Goal: Ask a question: Seek information or help from site administrators or community

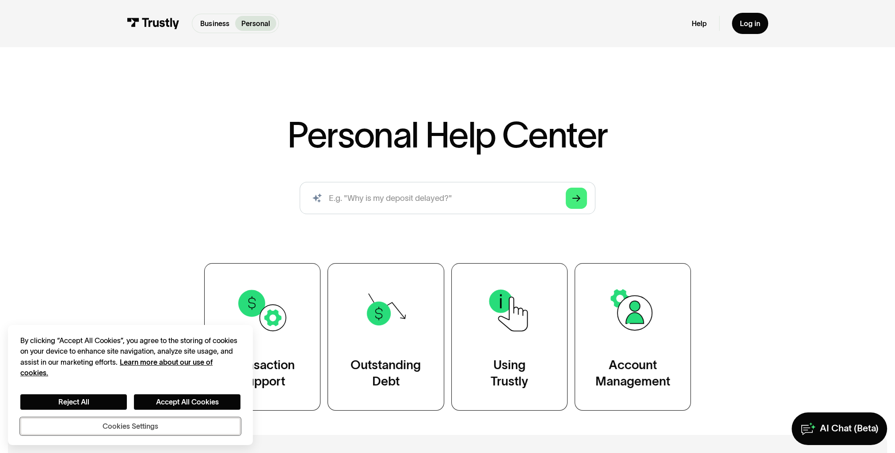
click at [183, 425] on button "Cookies Settings" at bounding box center [130, 426] width 220 height 17
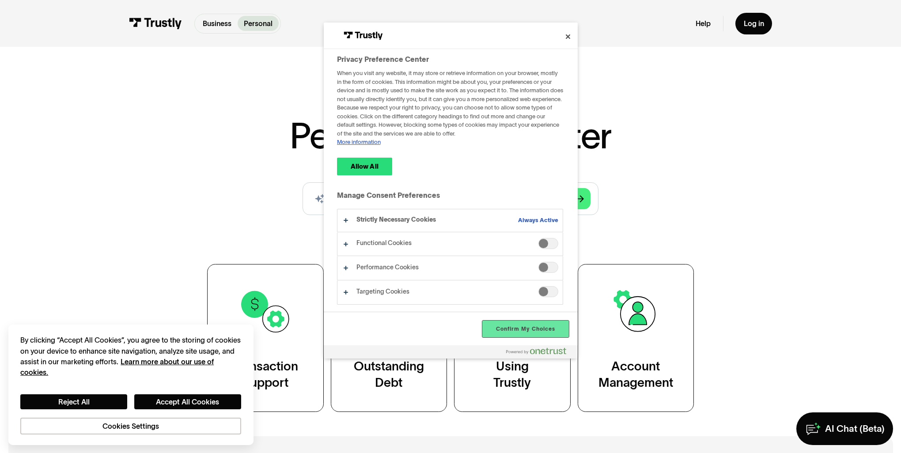
click at [535, 327] on button "Confirm My Choices" at bounding box center [526, 329] width 86 height 17
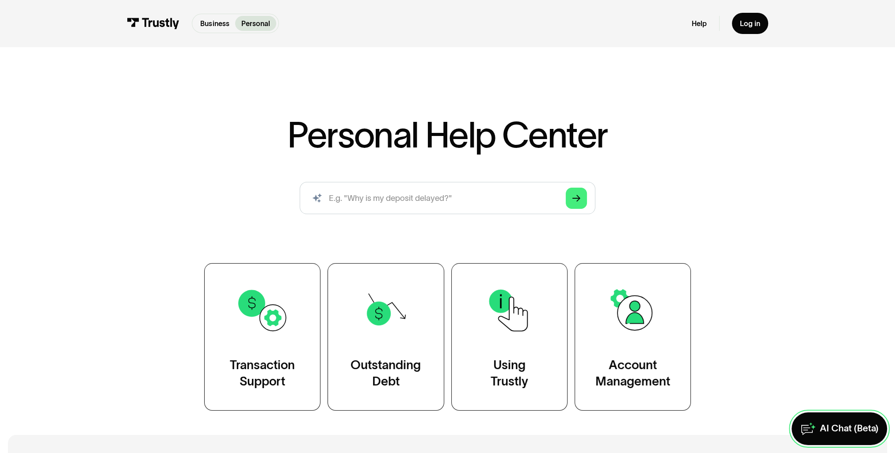
click at [844, 436] on link "AI Chat (Beta)" at bounding box center [838, 429] width 95 height 33
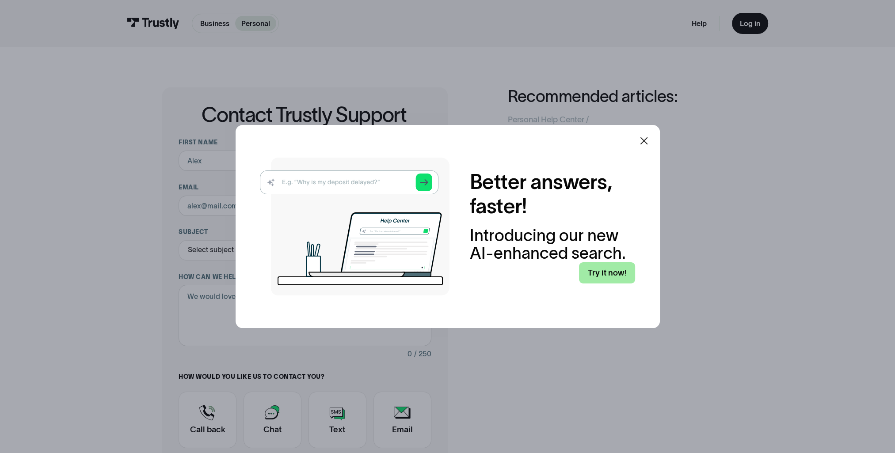
click at [613, 276] on link "Try it now!" at bounding box center [607, 272] width 56 height 21
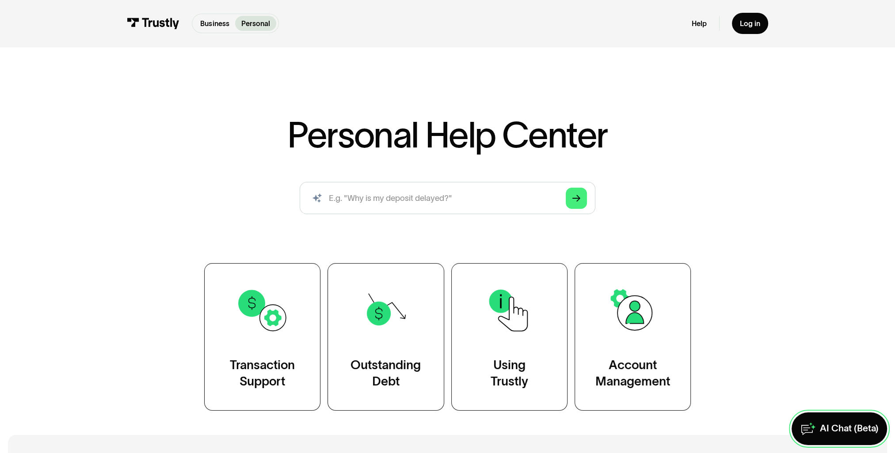
click at [847, 430] on div "AI Chat (Beta)" at bounding box center [849, 429] width 59 height 12
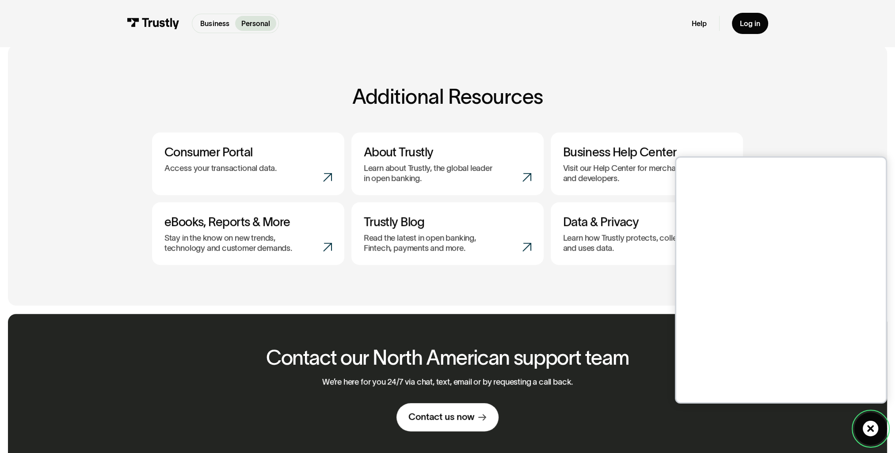
scroll to position [308, 0]
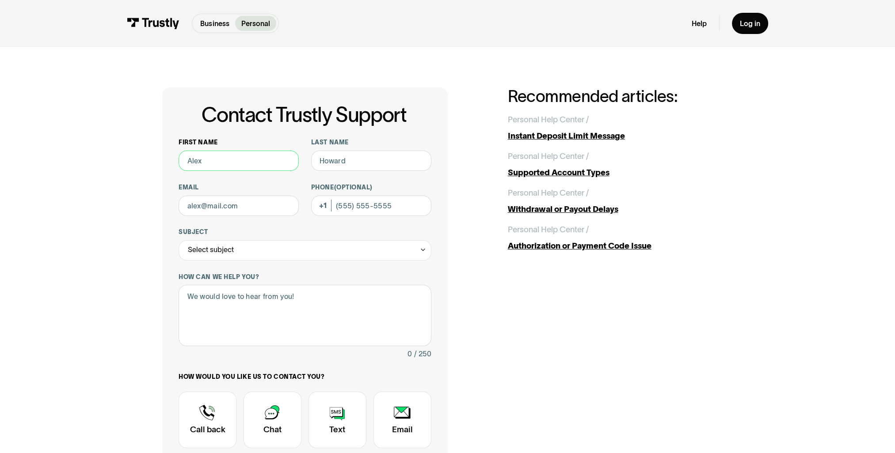
click at [221, 163] on input "First name" at bounding box center [239, 161] width 120 height 20
type input "[PERSON_NAME]"
type input "[EMAIL_ADDRESS][DOMAIN_NAME]"
type input "[PHONE_NUMBER]"
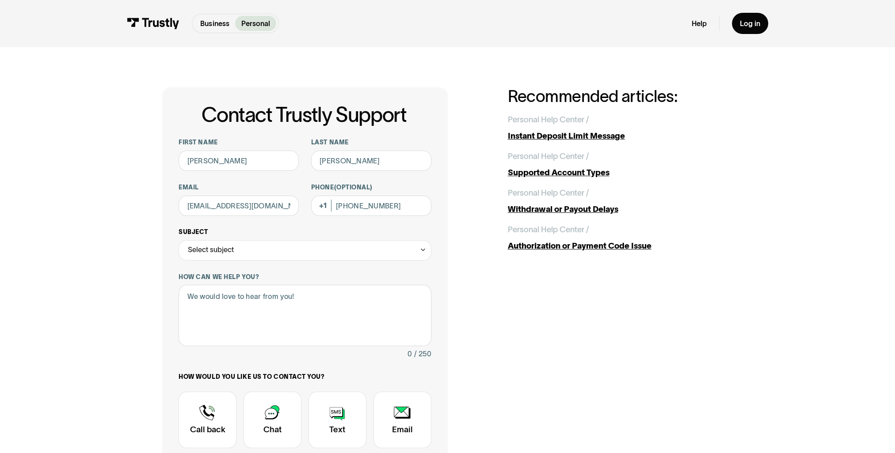
click at [397, 250] on div "Select subject" at bounding box center [305, 250] width 253 height 20
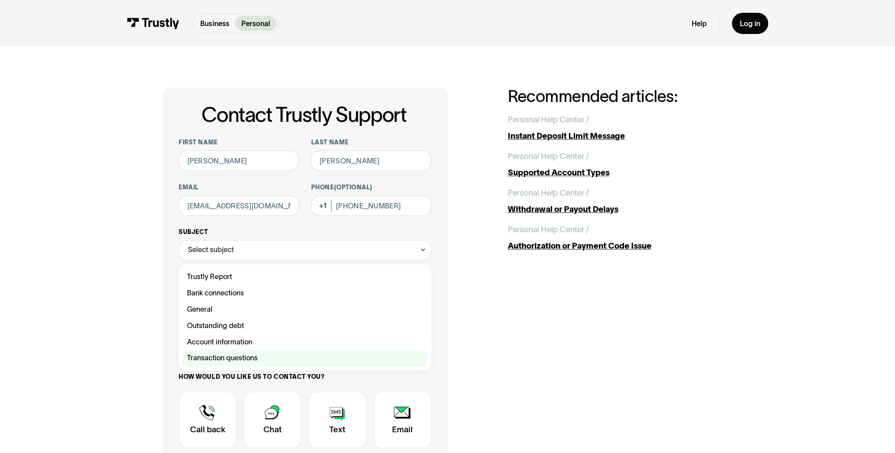
click at [382, 356] on div "Contact Trustly Support" at bounding box center [305, 358] width 244 height 16
type input "**********"
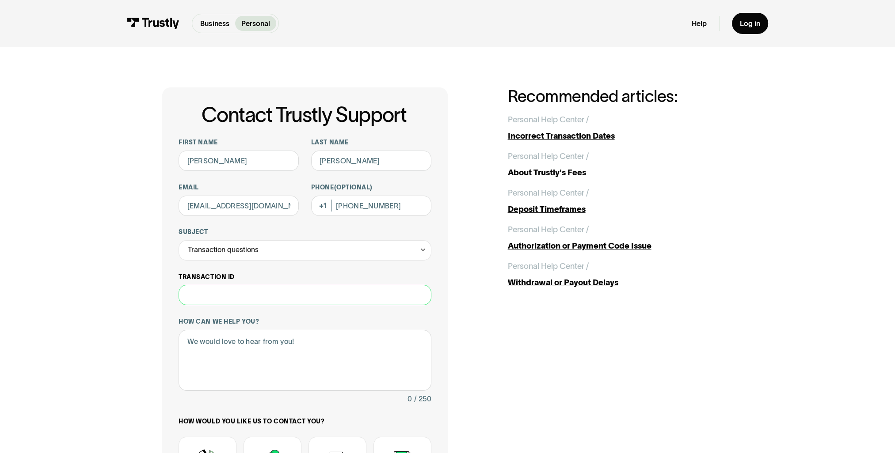
click at [219, 304] on input "Transaction ID" at bounding box center [305, 295] width 253 height 20
type input "**********"
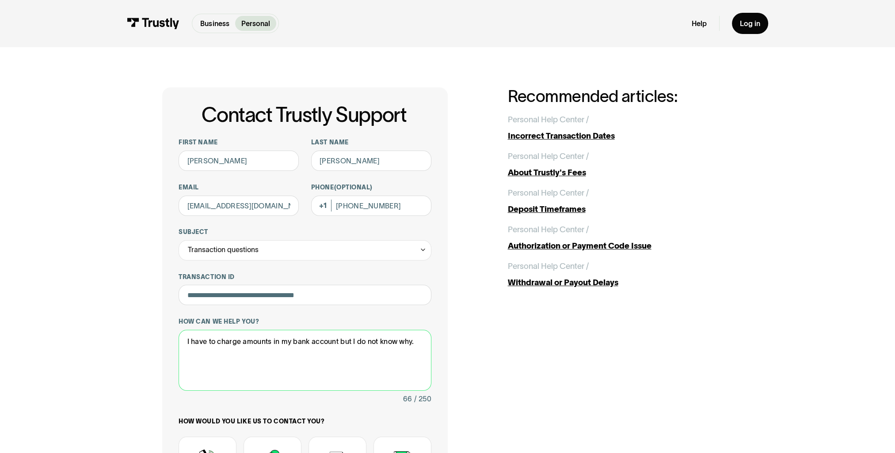
drag, startPoint x: 414, startPoint y: 340, endPoint x: 67, endPoint y: 334, distance: 346.5
click at [67, 334] on div "**********" at bounding box center [447, 342] width 854 height 590
click at [335, 345] on textarea "I have to charge amounts in my bank account but I do not know why." at bounding box center [305, 360] width 253 height 61
paste textarea "some charges on my bank account, but I don’"
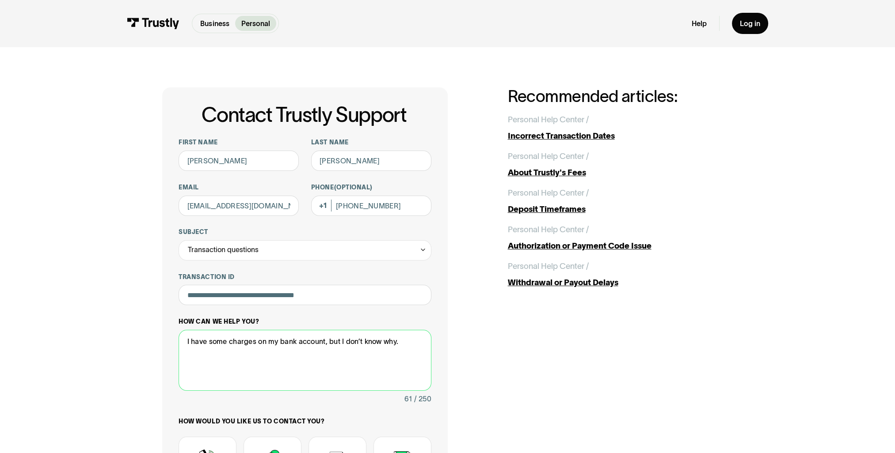
drag, startPoint x: 207, startPoint y: 342, endPoint x: 225, endPoint y: 340, distance: 18.3
click at [225, 340] on textarea "I have some charges on my bank account, but I don’t know why." at bounding box center [305, 360] width 253 height 61
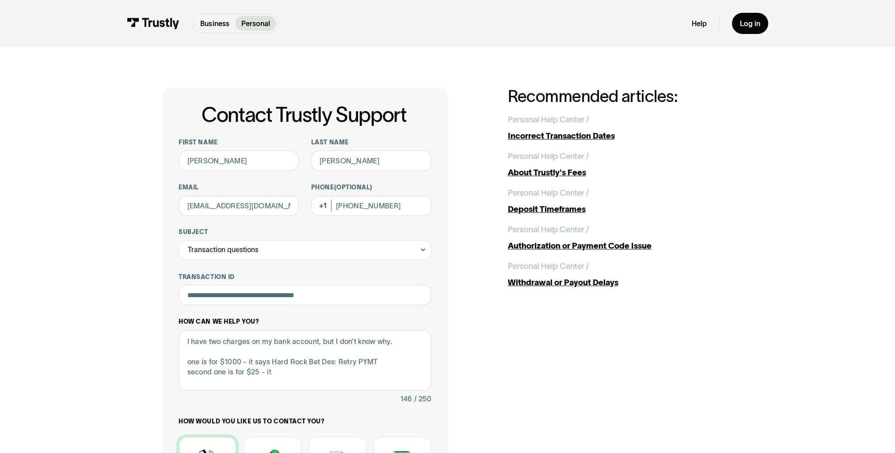
scroll to position [133, 0]
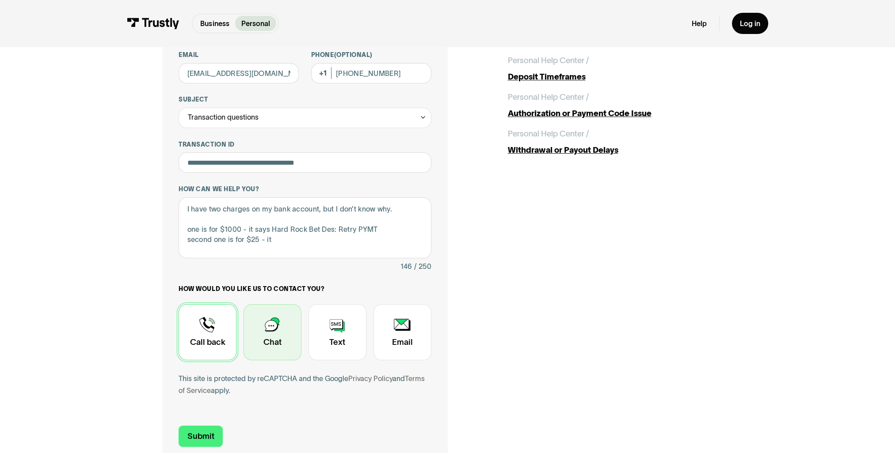
click at [268, 346] on div "Contact Trustly Support" at bounding box center [272, 332] width 58 height 57
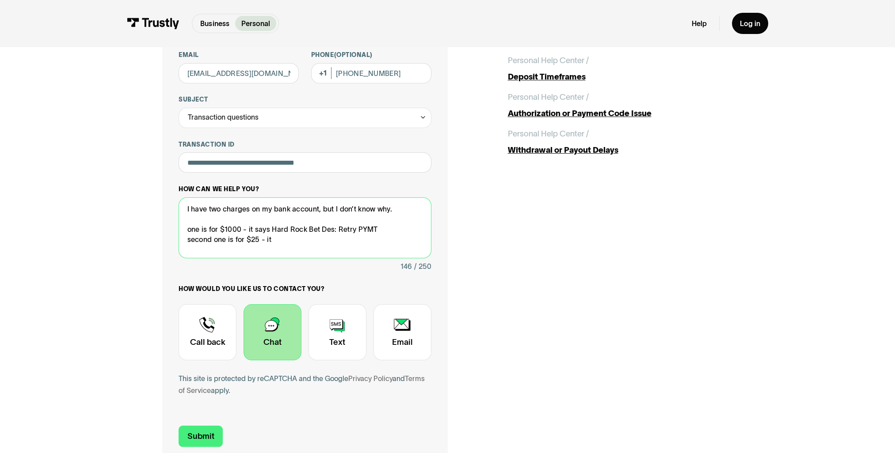
click at [270, 241] on textarea "I have two charges on my bank account, but I don’t know why. one is for $1000 -…" at bounding box center [305, 228] width 253 height 61
click at [272, 344] on div "Contact Trustly Support" at bounding box center [272, 332] width 58 height 57
click at [302, 241] on textarea "I have two charges on my bank account, but I don’t know why. one is for $1000 -…" at bounding box center [305, 228] width 253 height 61
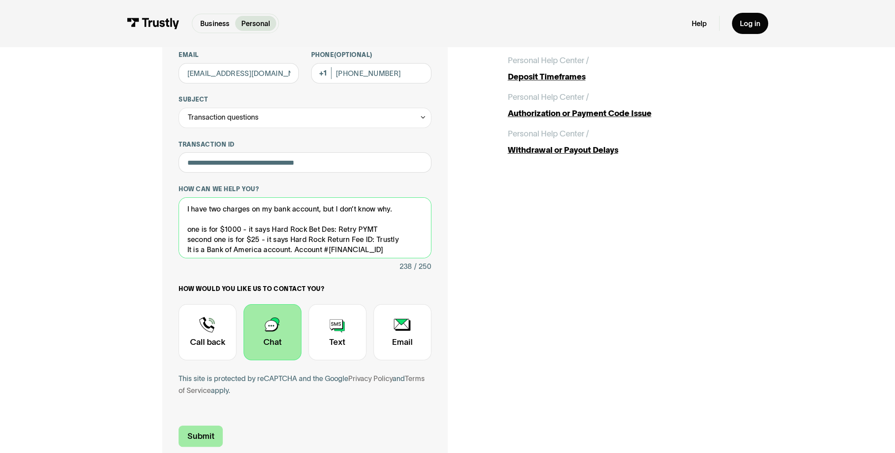
type textarea "I have two charges on my bank account, but I don’t know why. one is for $1000 -…"
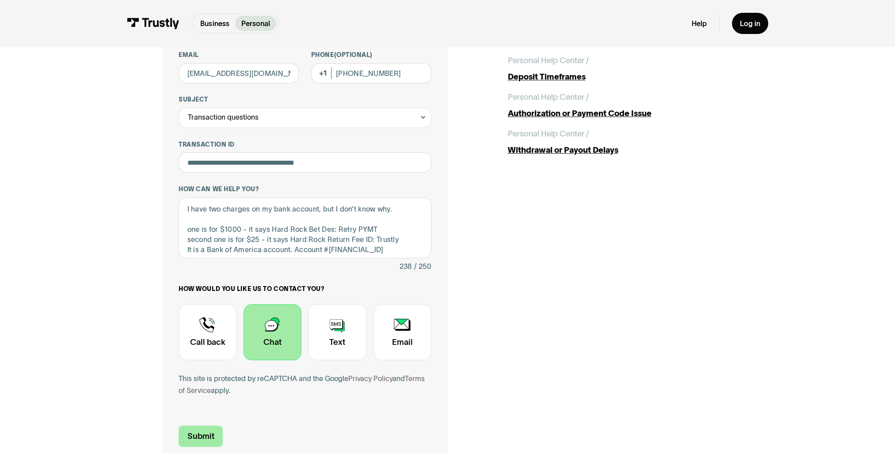
click at [210, 435] on input "Submit" at bounding box center [201, 436] width 44 height 21
type input "[PHONE_NUMBER]"
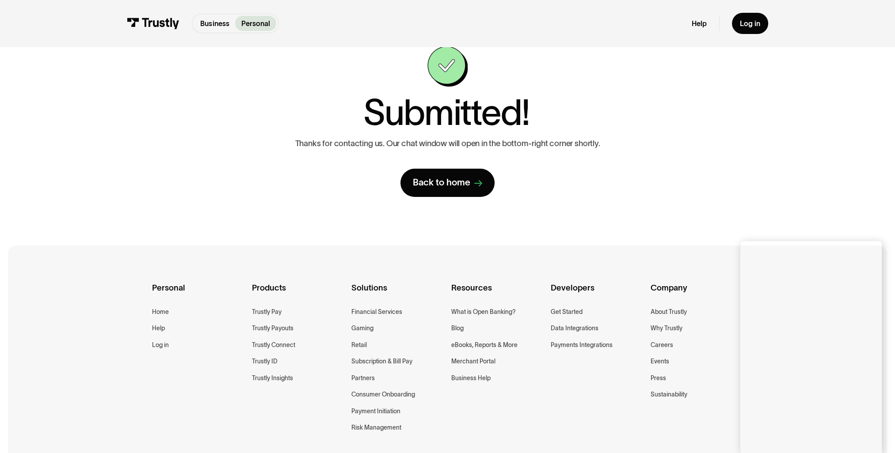
scroll to position [88, 0]
